Goal: Find specific page/section: Find specific page/section

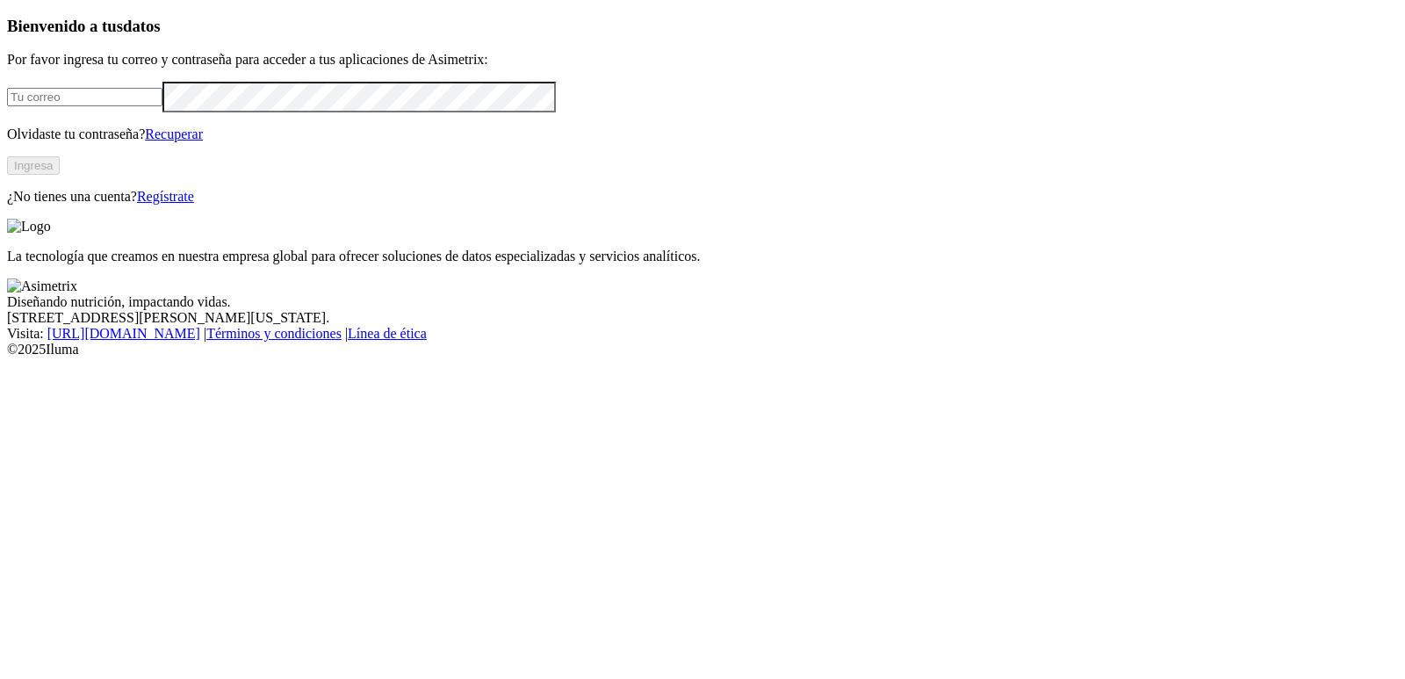
click at [163, 106] on input "email" at bounding box center [84, 97] width 155 height 18
type input "[PERSON_NAME][EMAIL_ADDRESS][DOMAIN_NAME]"
click at [163, 106] on input "[PERSON_NAME][EMAIL_ADDRESS][DOMAIN_NAME]" at bounding box center [84, 97] width 155 height 18
click input "submit" at bounding box center [0, 0] width 0 height 0
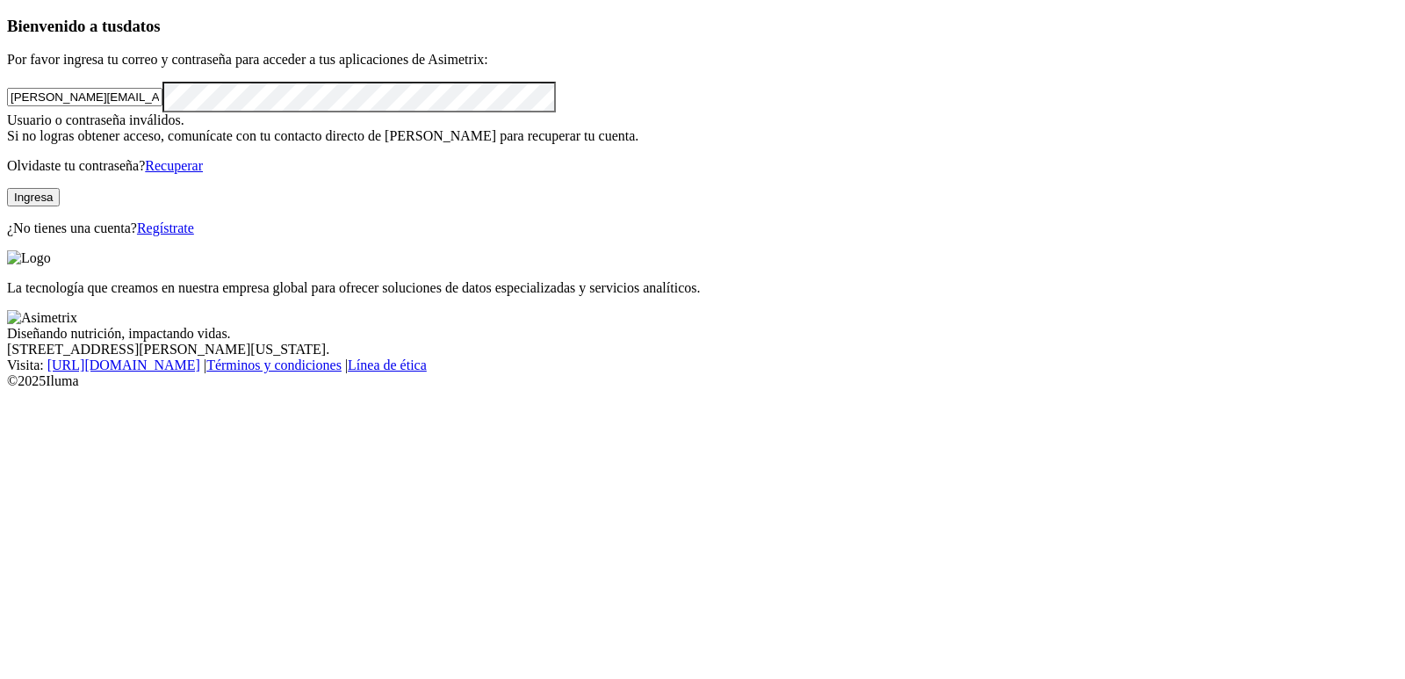
click at [60, 206] on button "Ingresa" at bounding box center [33, 197] width 53 height 18
click input "submit" at bounding box center [0, 0] width 0 height 0
